Goal: Transaction & Acquisition: Purchase product/service

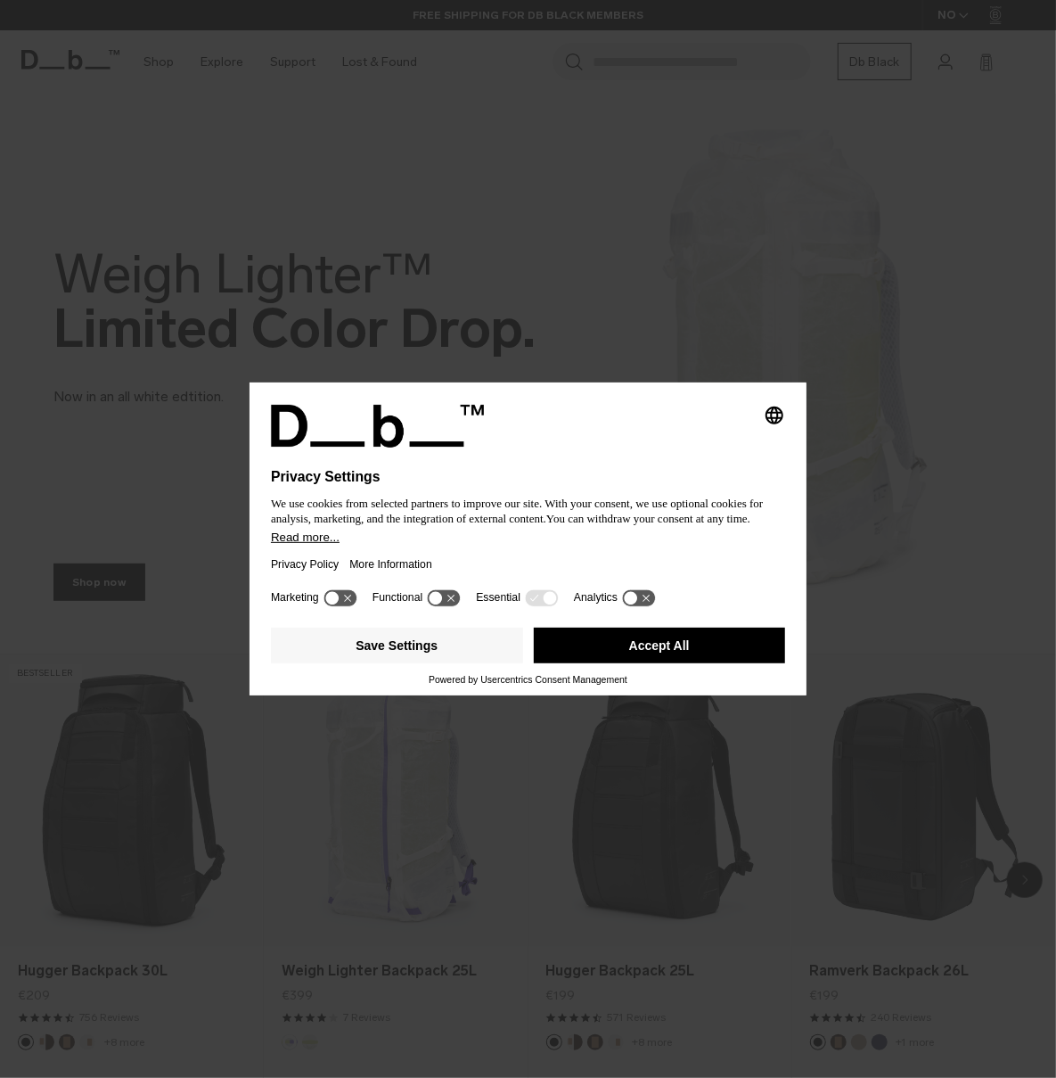
click at [609, 663] on button "Accept All" at bounding box center [660, 645] width 252 height 36
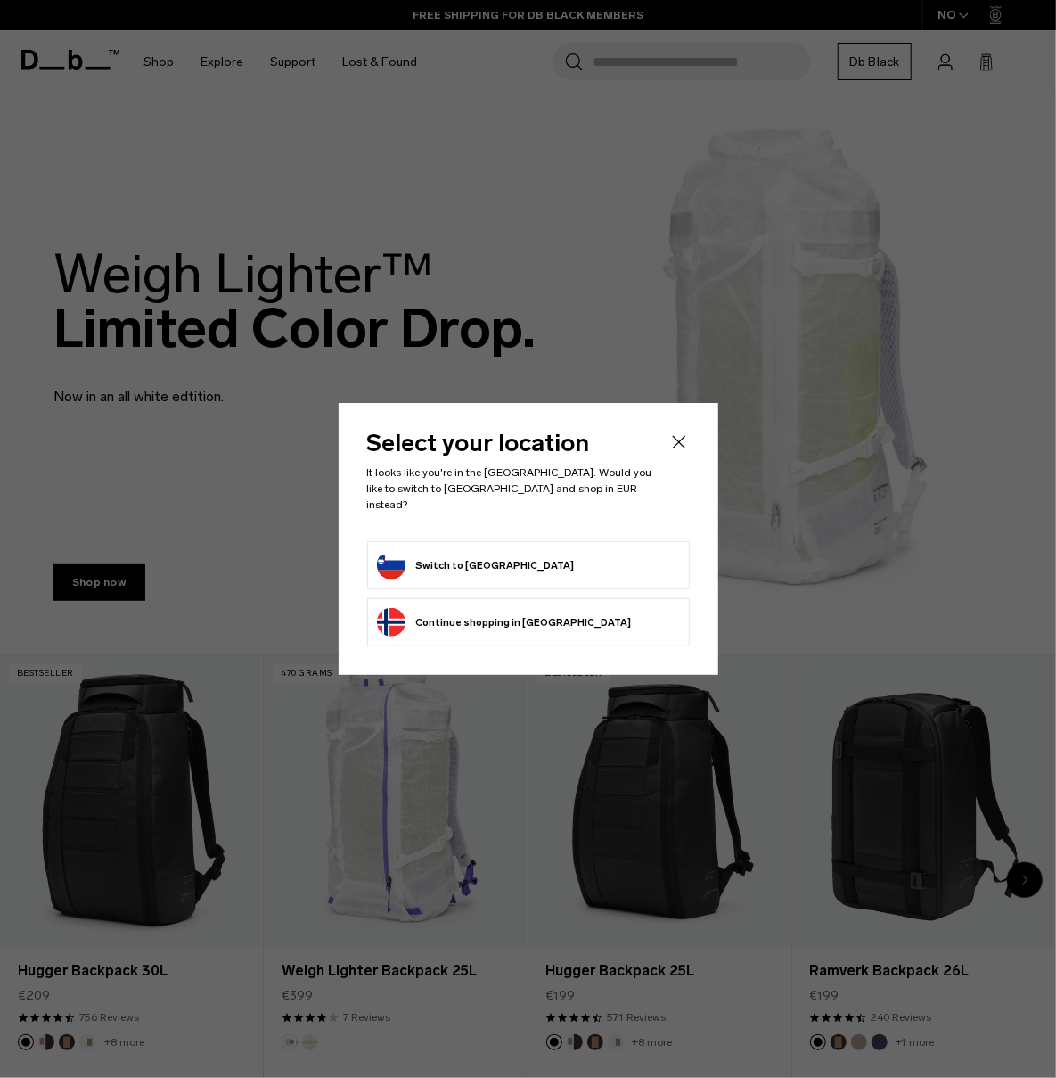
click at [682, 448] on icon "Close" at bounding box center [678, 441] width 21 height 21
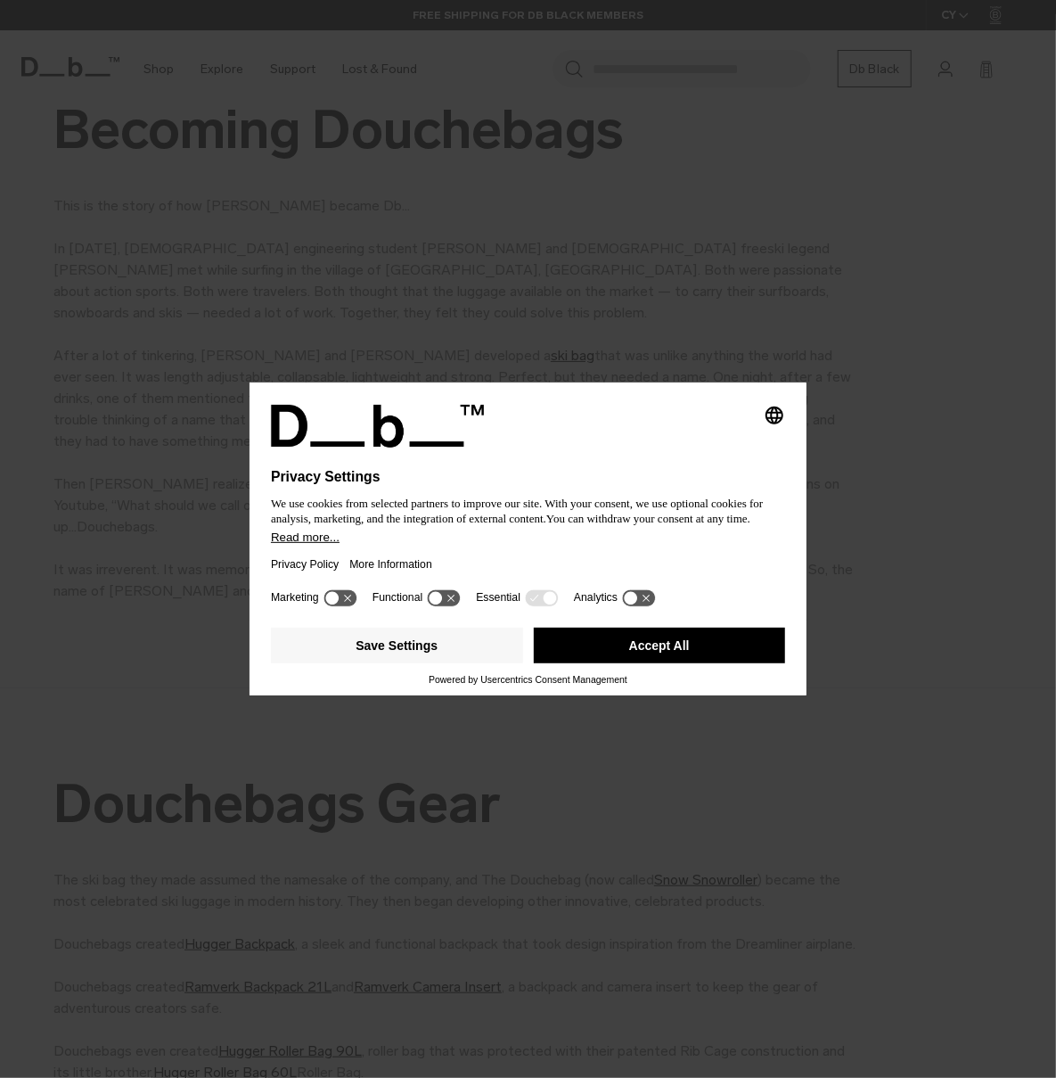
click at [758, 148] on div "Selecting an option will immediately change the language Privacy Settings We us…" at bounding box center [528, 539] width 1056 height 1078
click at [676, 657] on button "Accept All" at bounding box center [660, 645] width 252 height 36
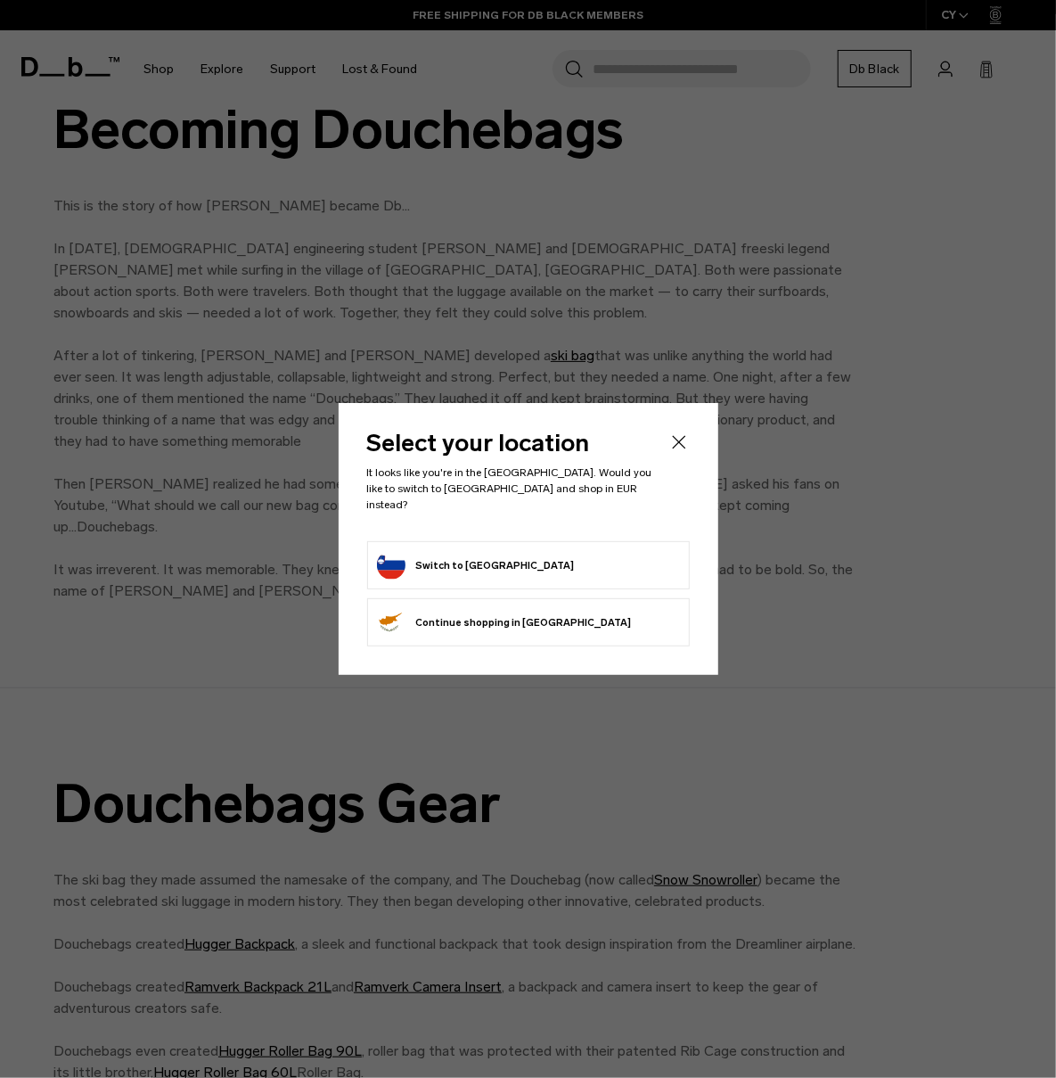
click at [677, 453] on icon "Close" at bounding box center [678, 441] width 21 height 21
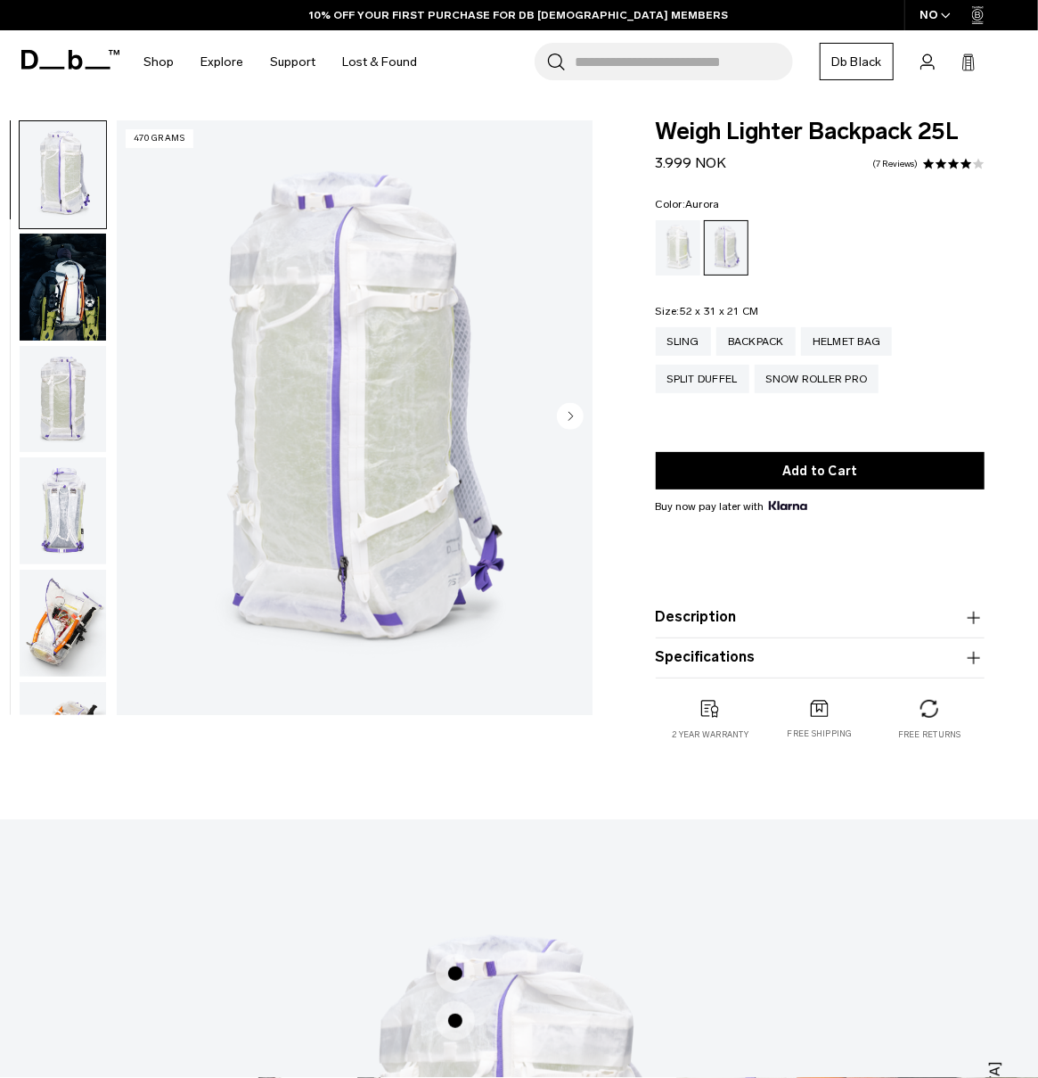
click at [69, 617] on img "button" at bounding box center [63, 623] width 86 height 107
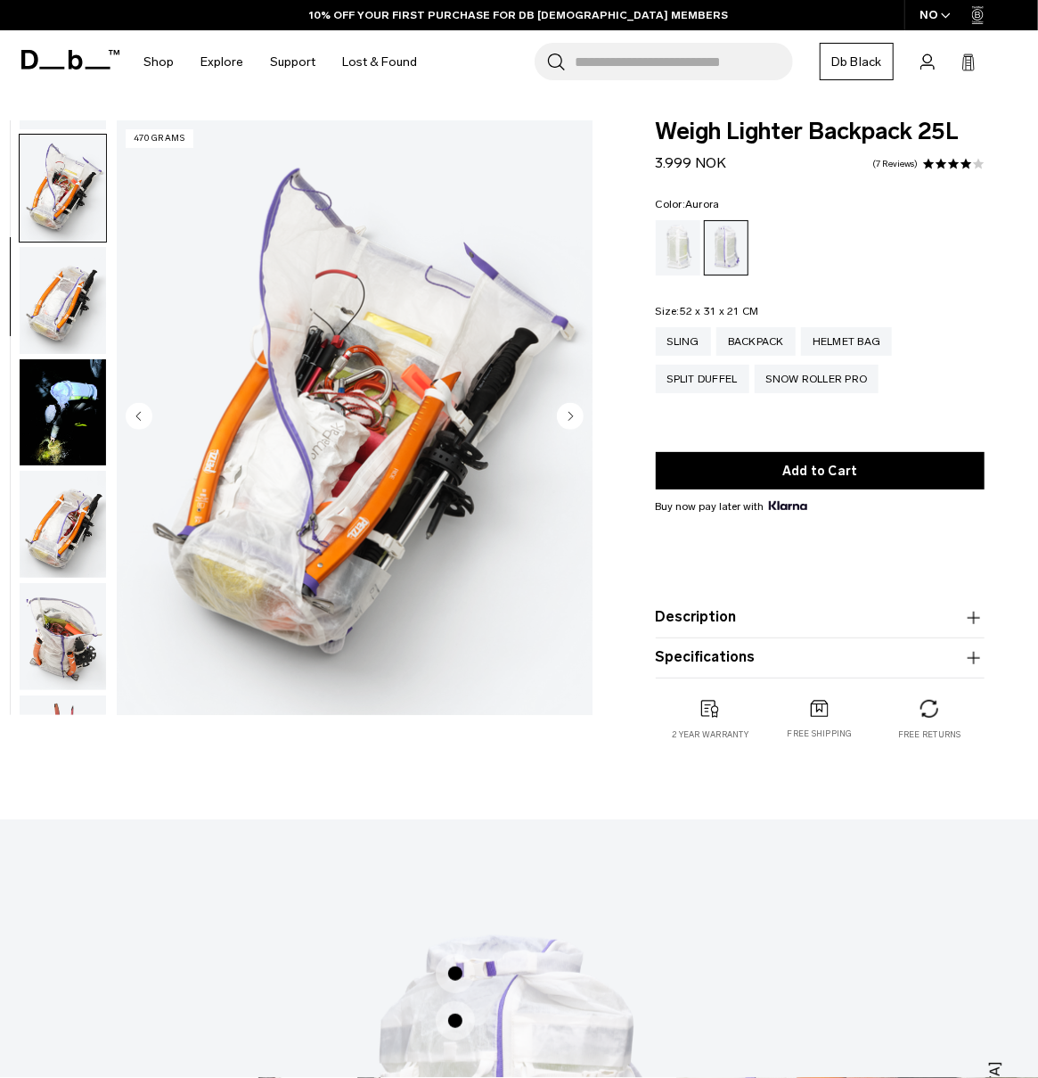
scroll to position [449, 0]
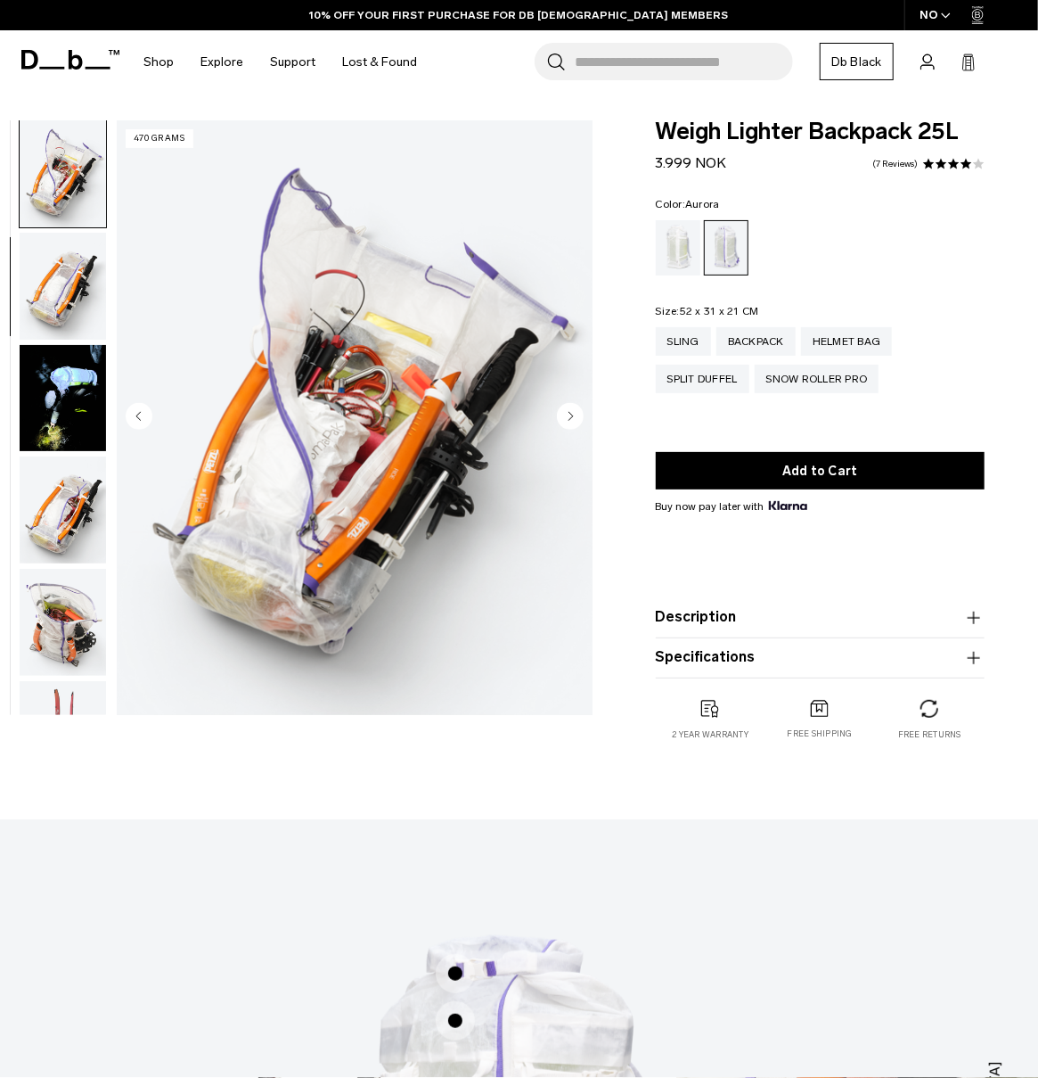
click at [64, 520] on img "button" at bounding box center [63, 509] width 86 height 107
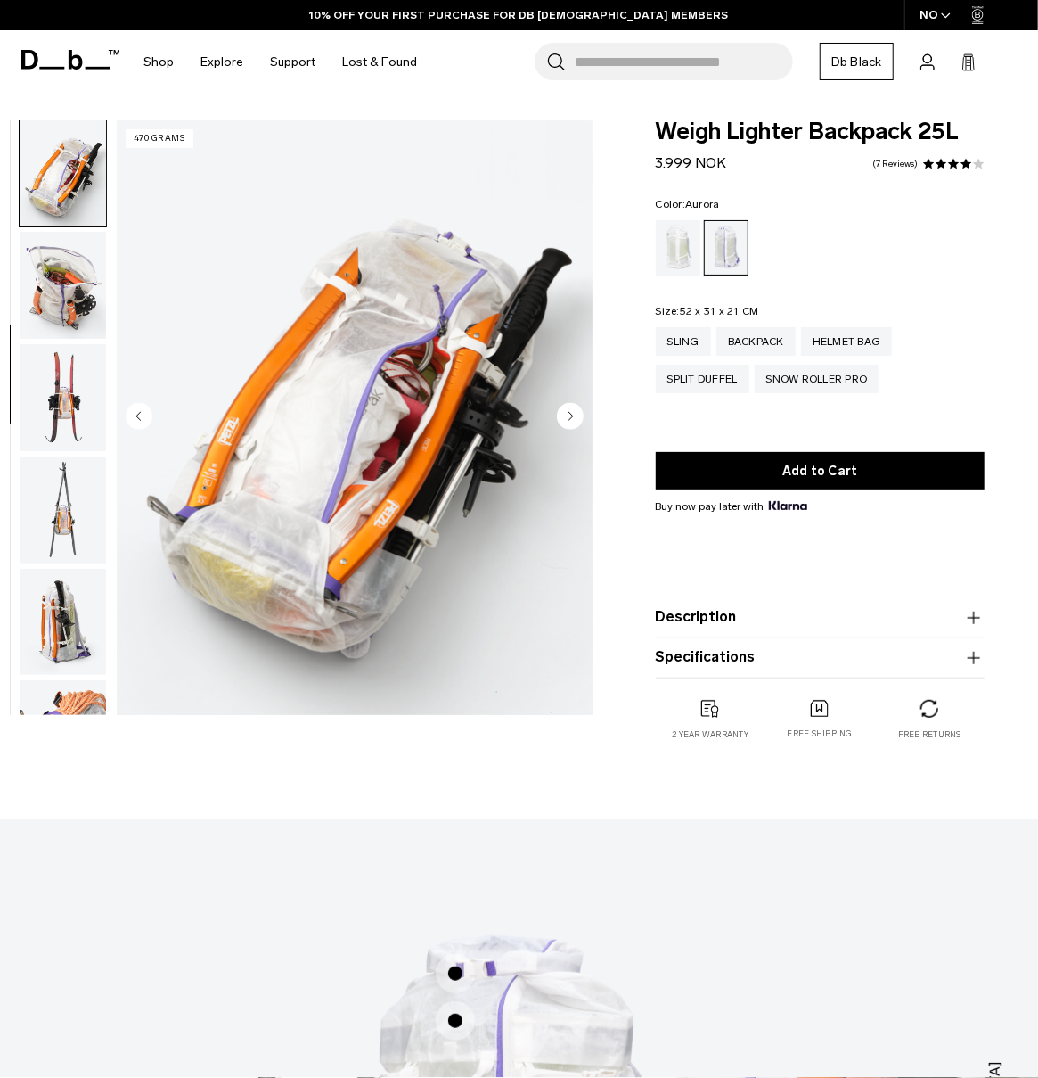
click at [63, 515] on img "button" at bounding box center [63, 509] width 86 height 107
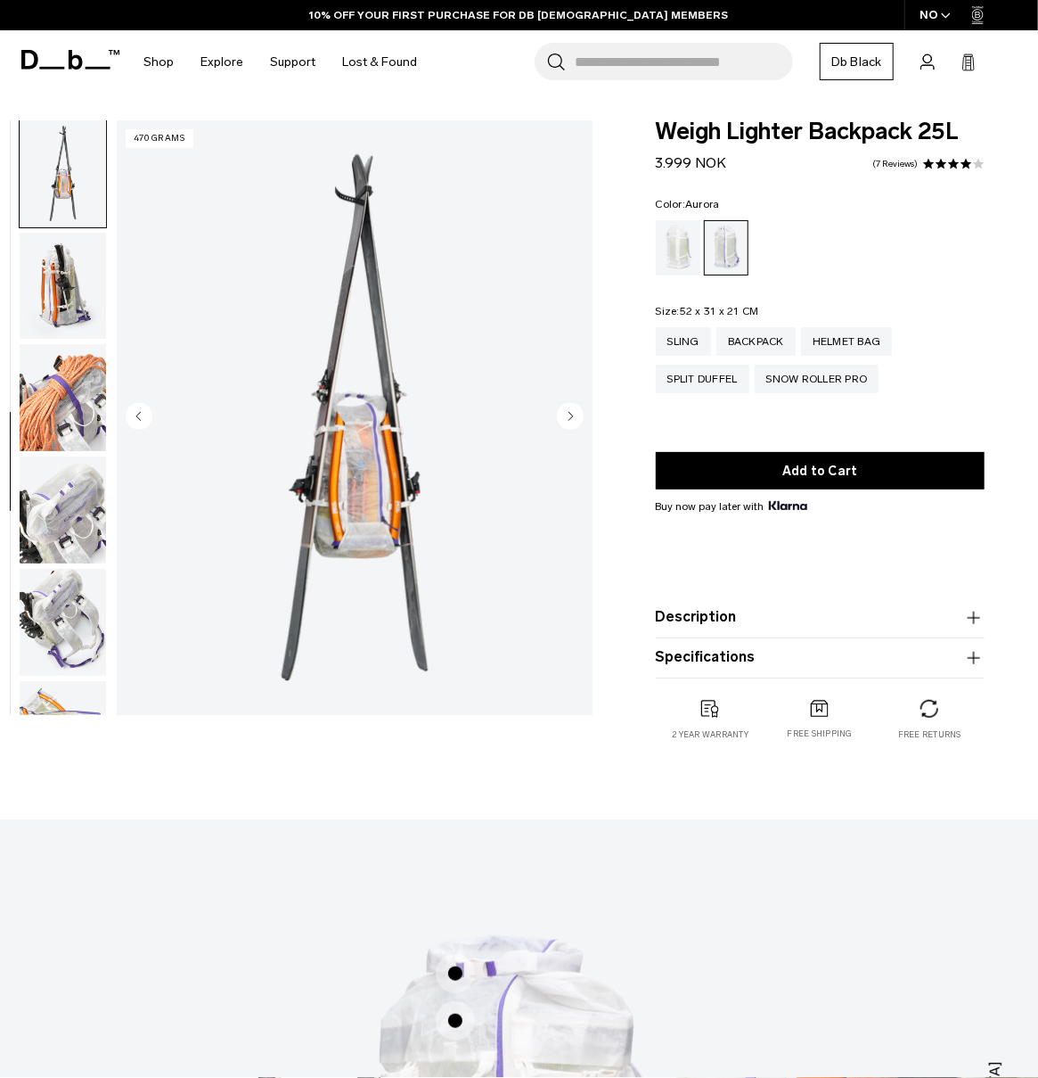
click at [53, 508] on img "button" at bounding box center [63, 509] width 86 height 107
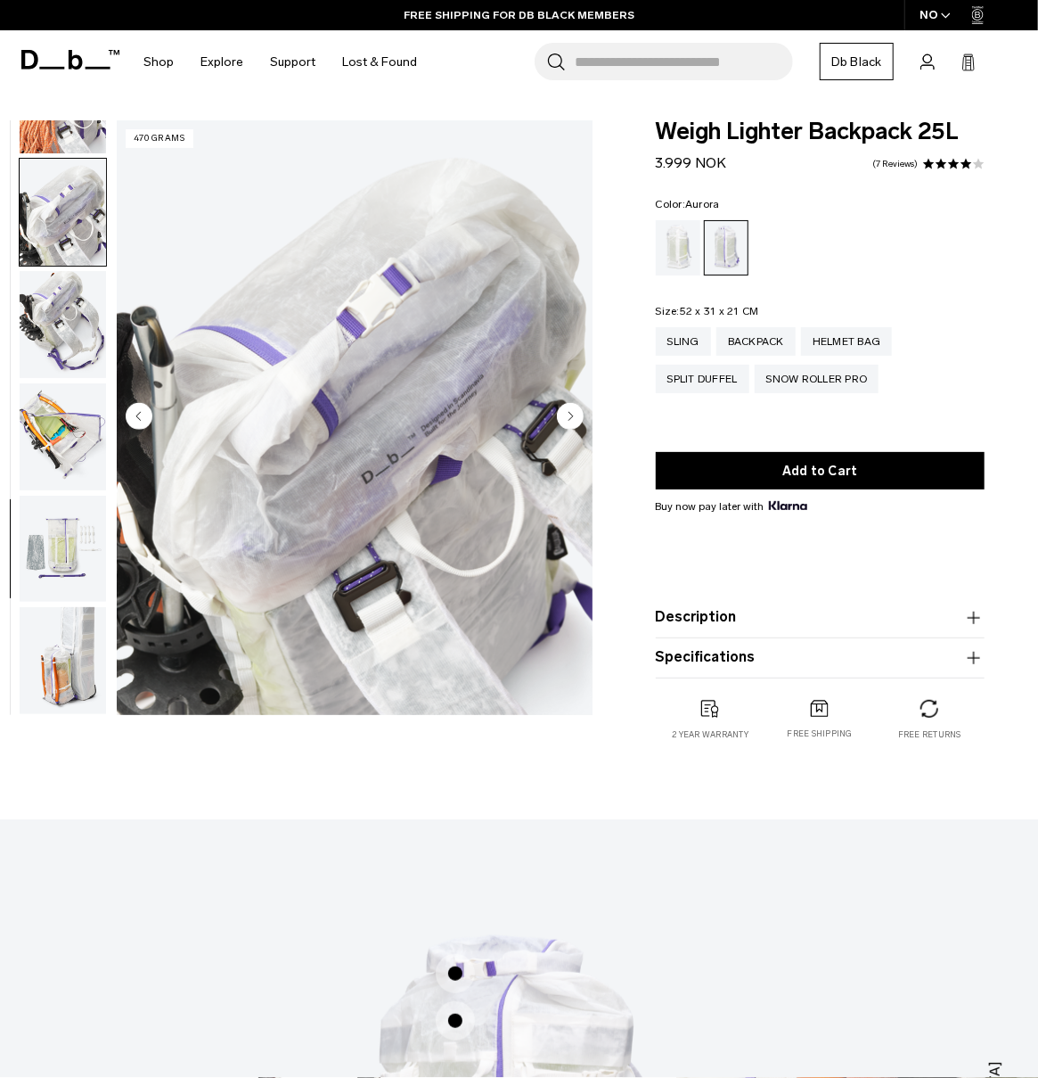
scroll to position [1422, 0]
